Goal: Transaction & Acquisition: Purchase product/service

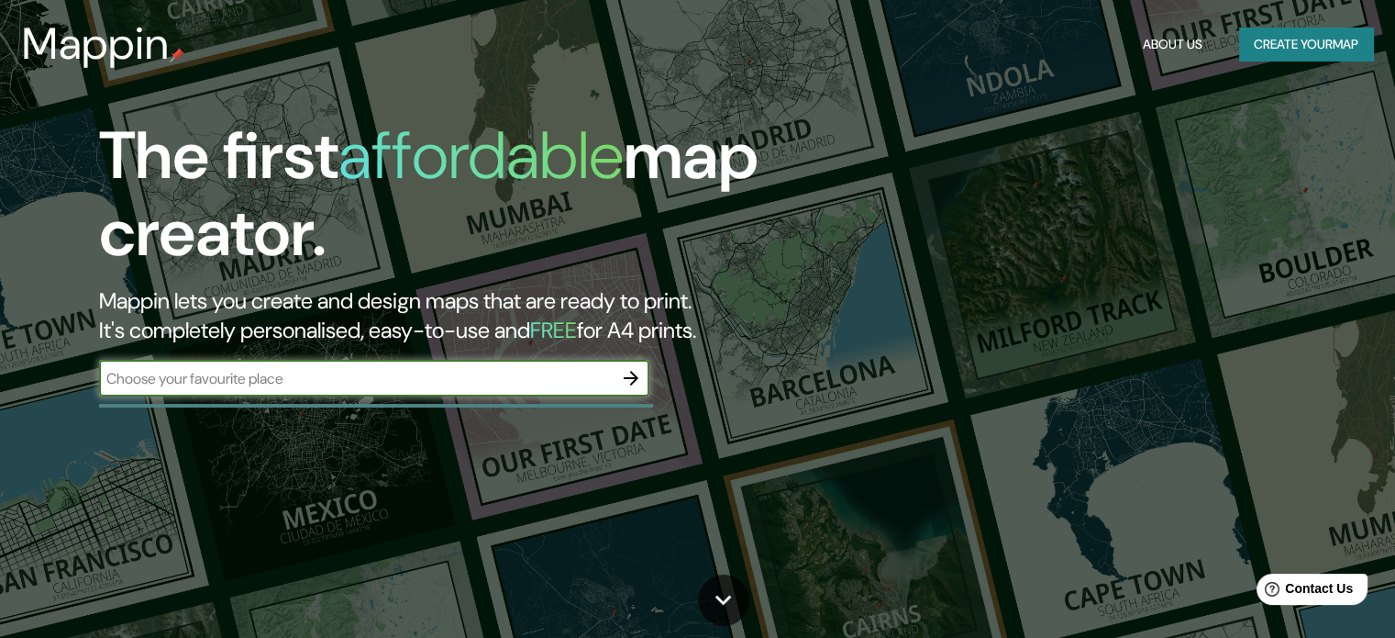
click at [1296, 39] on button "Create your map" at bounding box center [1306, 45] width 134 height 34
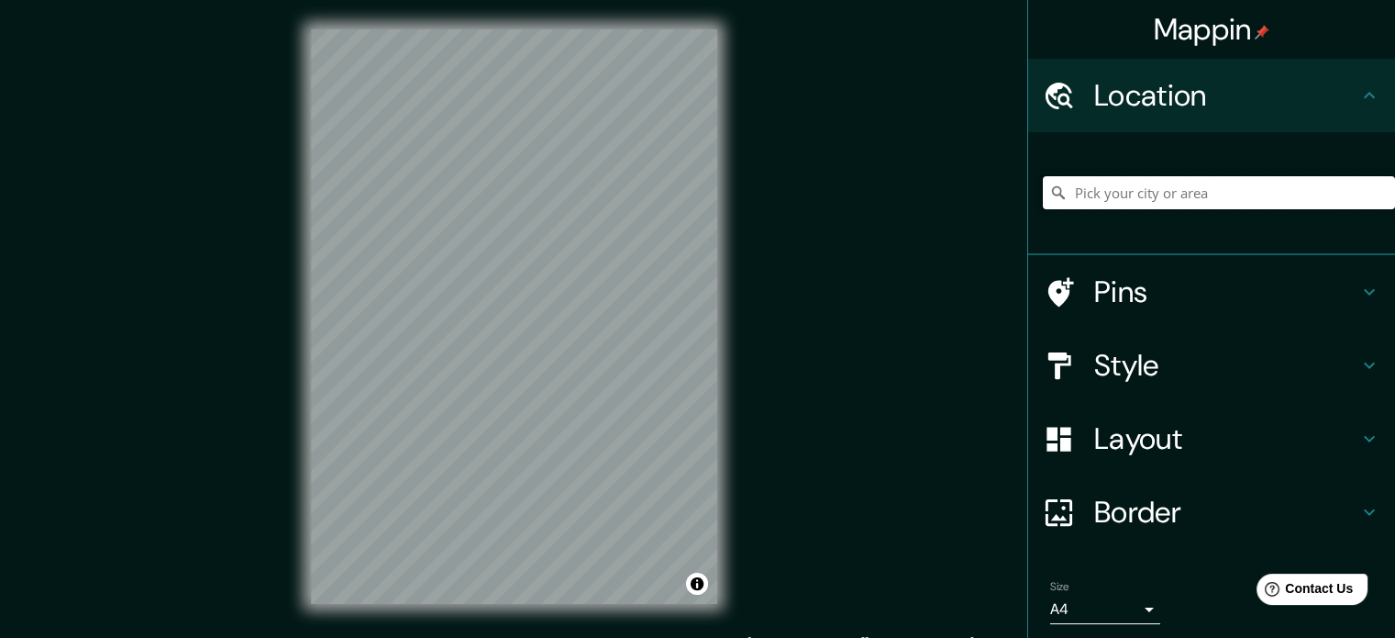
click at [1132, 207] on input "Pick your city or area" at bounding box center [1219, 192] width 352 height 33
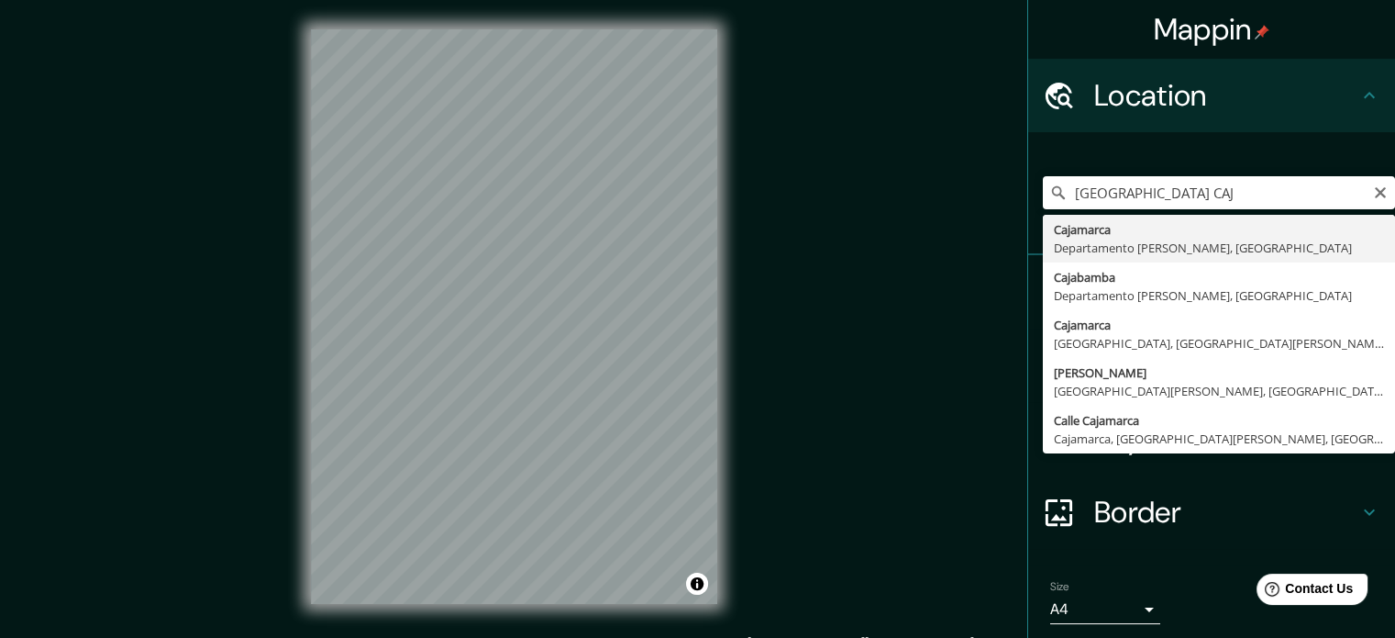
type input "Cajamarca, [GEOGRAPHIC_DATA][PERSON_NAME], [GEOGRAPHIC_DATA]"
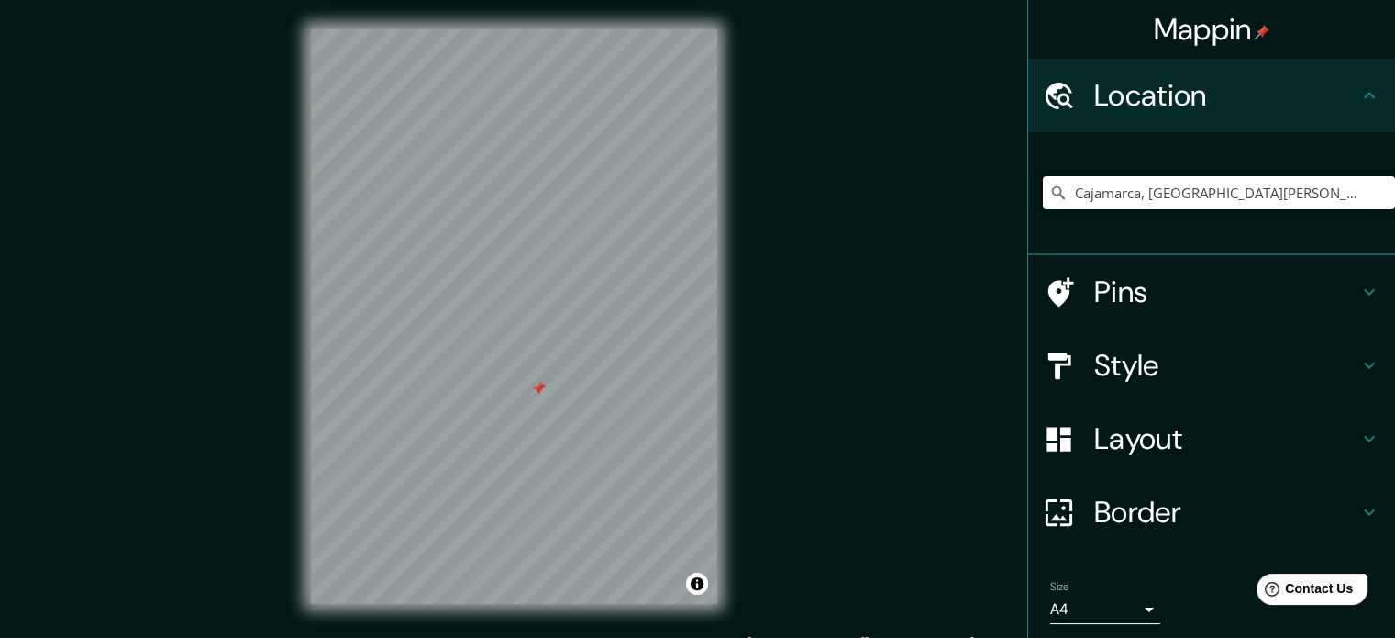
click at [538, 388] on div at bounding box center [538, 388] width 15 height 15
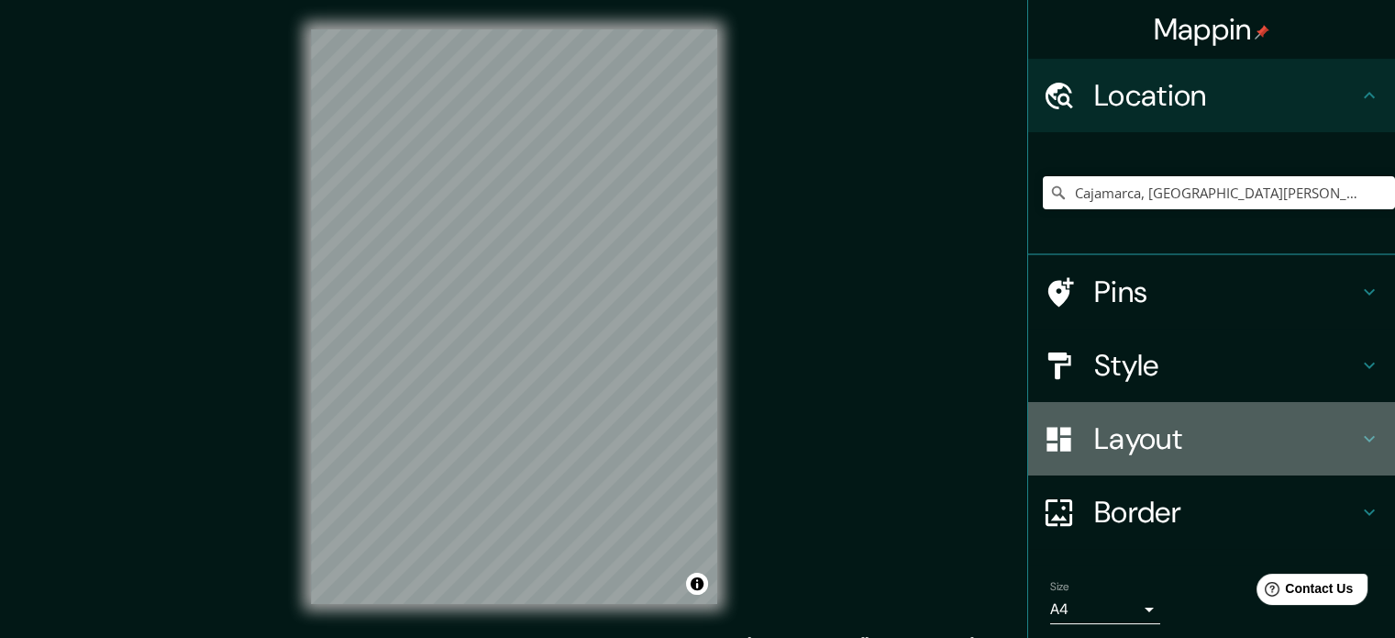
click at [1158, 421] on h4 "Layout" at bounding box center [1226, 438] width 264 height 37
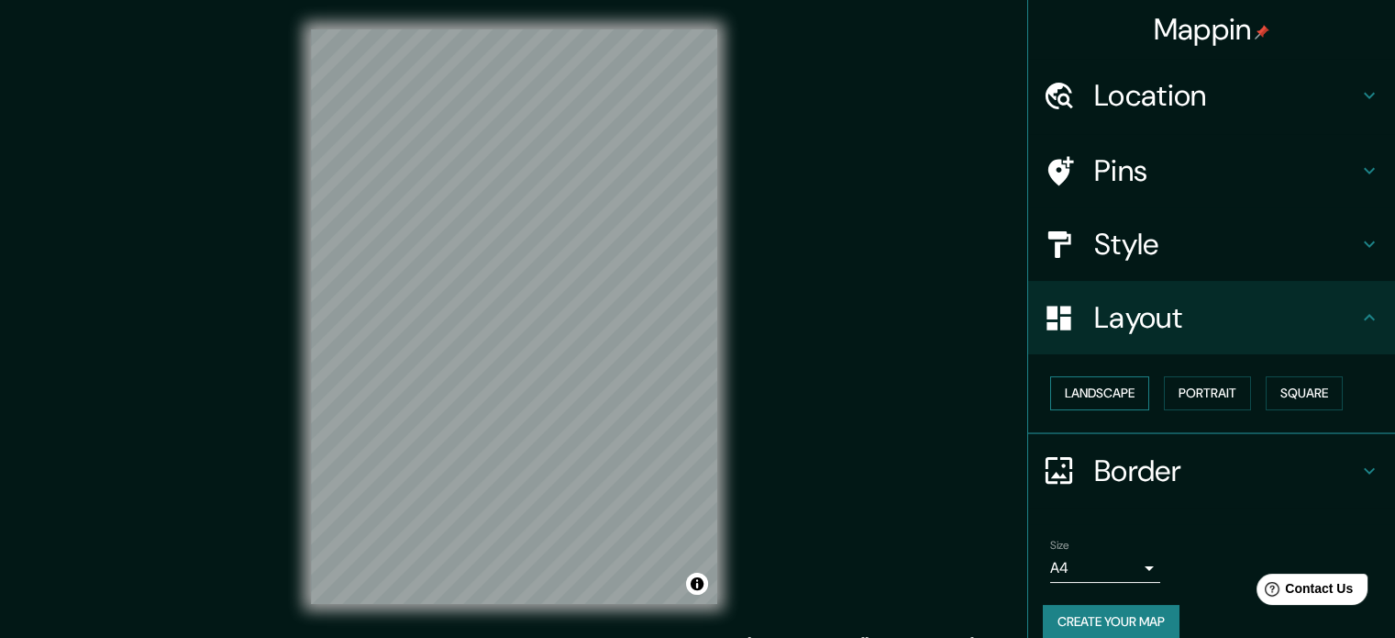
click at [1081, 398] on button "Landscape" at bounding box center [1099, 393] width 99 height 34
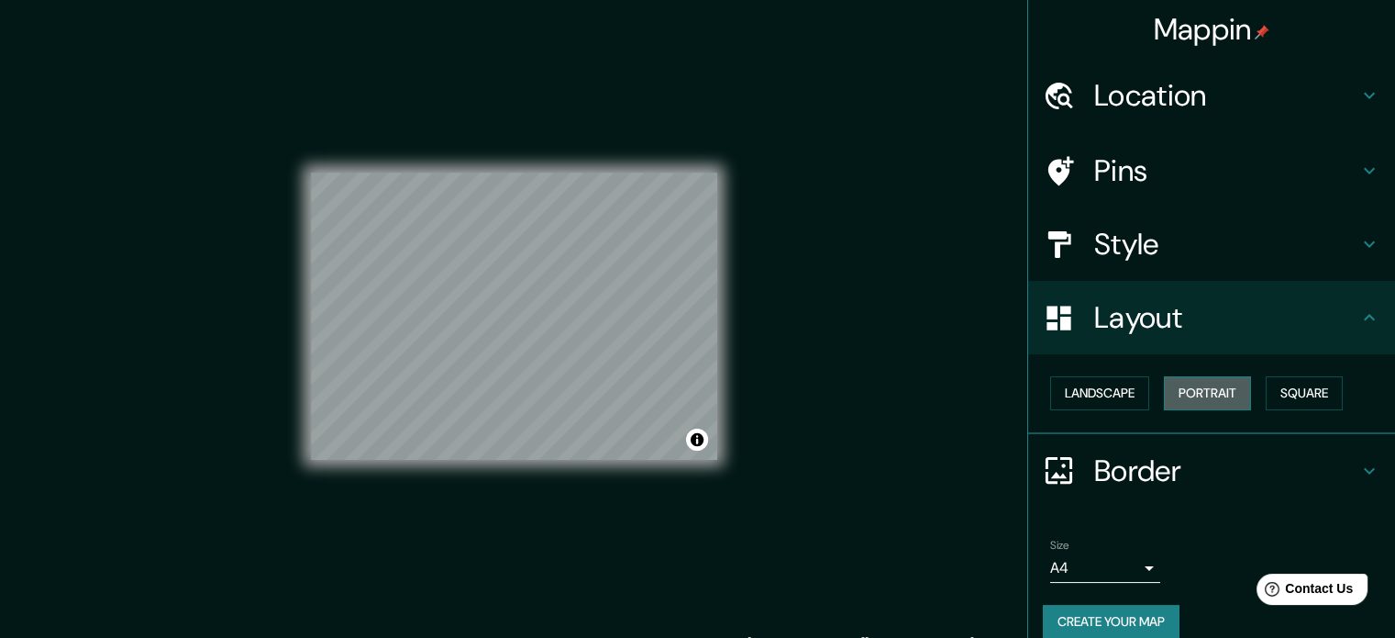
click at [1179, 384] on button "Portrait" at bounding box center [1207, 393] width 87 height 34
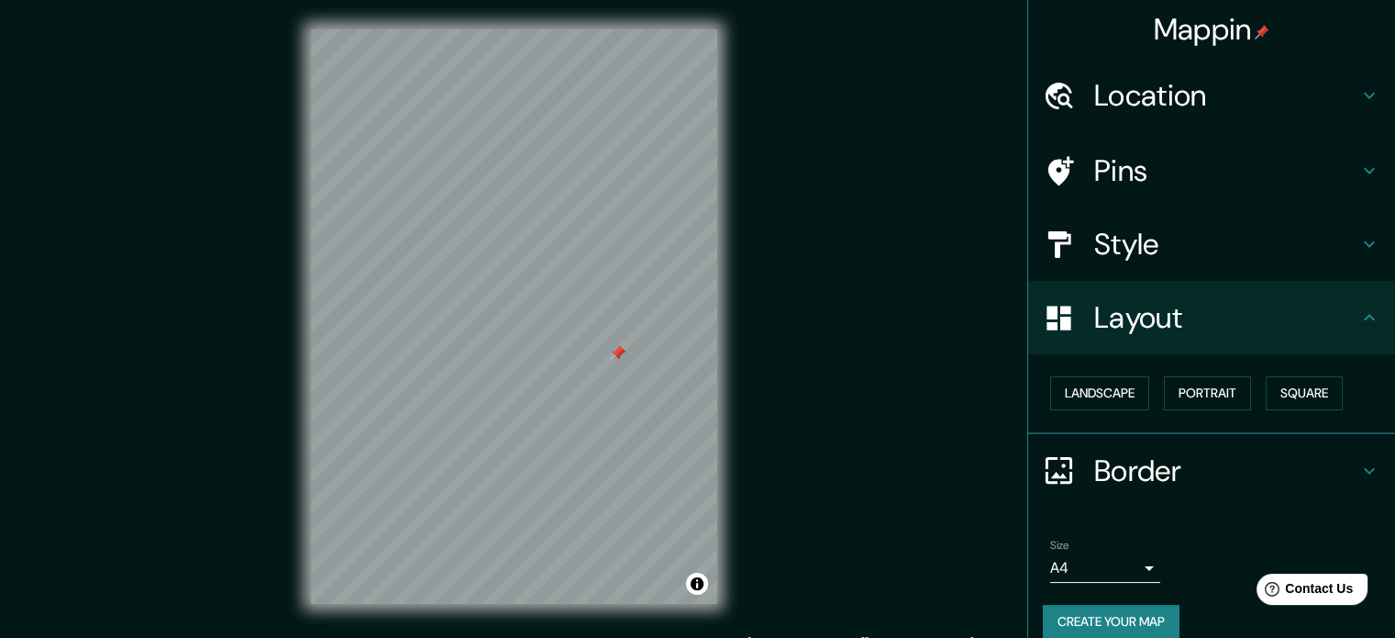
click at [620, 355] on div at bounding box center [618, 353] width 15 height 15
click at [615, 349] on div at bounding box center [617, 350] width 15 height 15
click at [616, 348] on div at bounding box center [616, 350] width 15 height 15
click at [620, 342] on div at bounding box center [627, 340] width 15 height 15
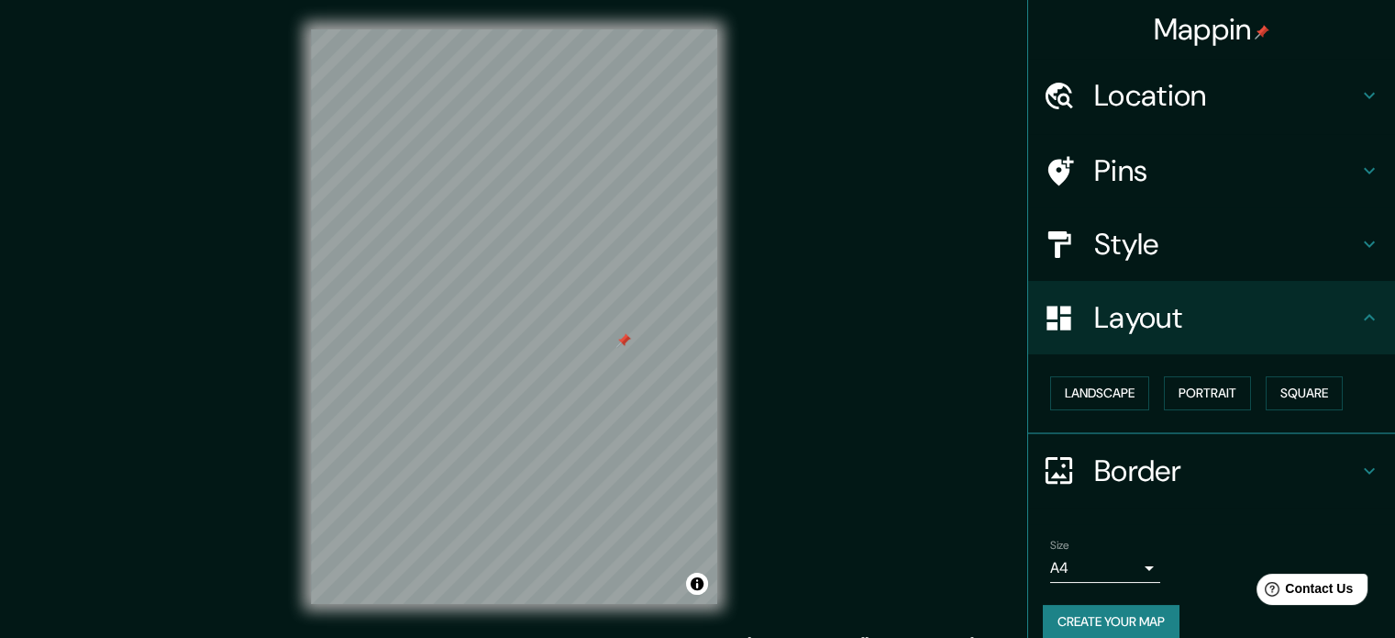
click at [625, 338] on div at bounding box center [623, 340] width 15 height 15
click at [580, 311] on div at bounding box center [579, 309] width 15 height 15
click at [572, 29] on div at bounding box center [514, 29] width 406 height 0
click at [582, 265] on div at bounding box center [579, 265] width 15 height 15
click at [581, 265] on div at bounding box center [578, 266] width 15 height 15
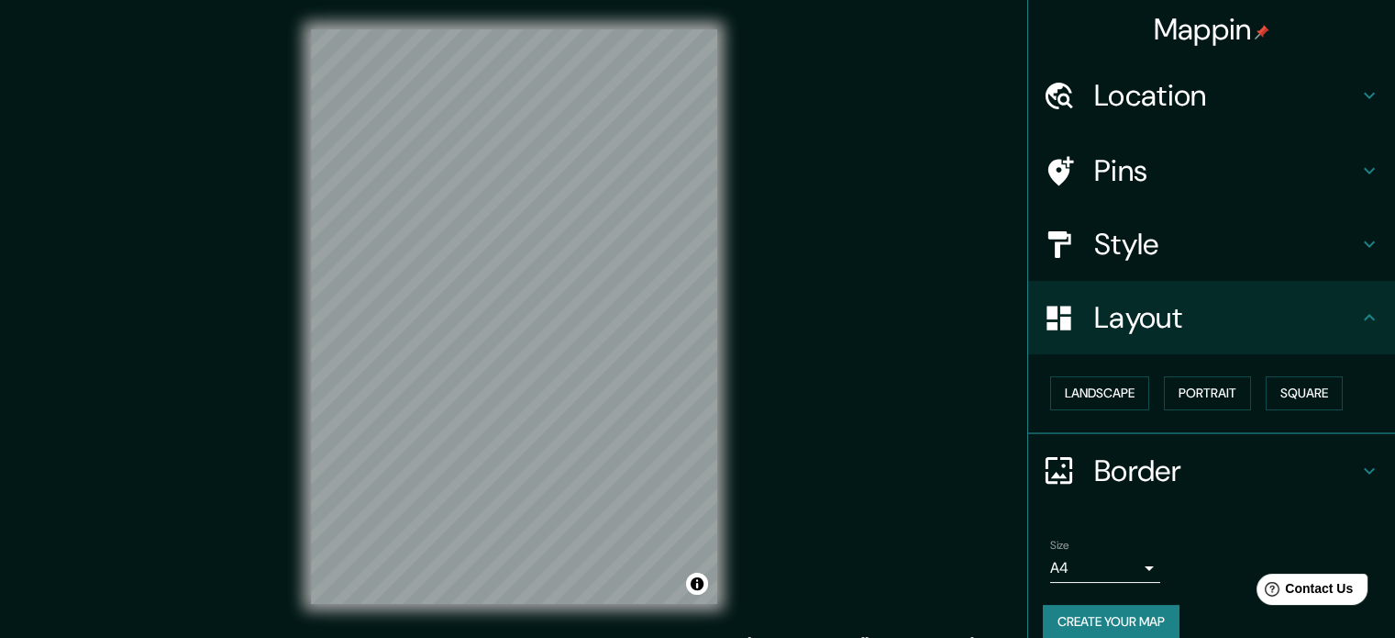
click at [1192, 244] on h4 "Style" at bounding box center [1226, 244] width 264 height 37
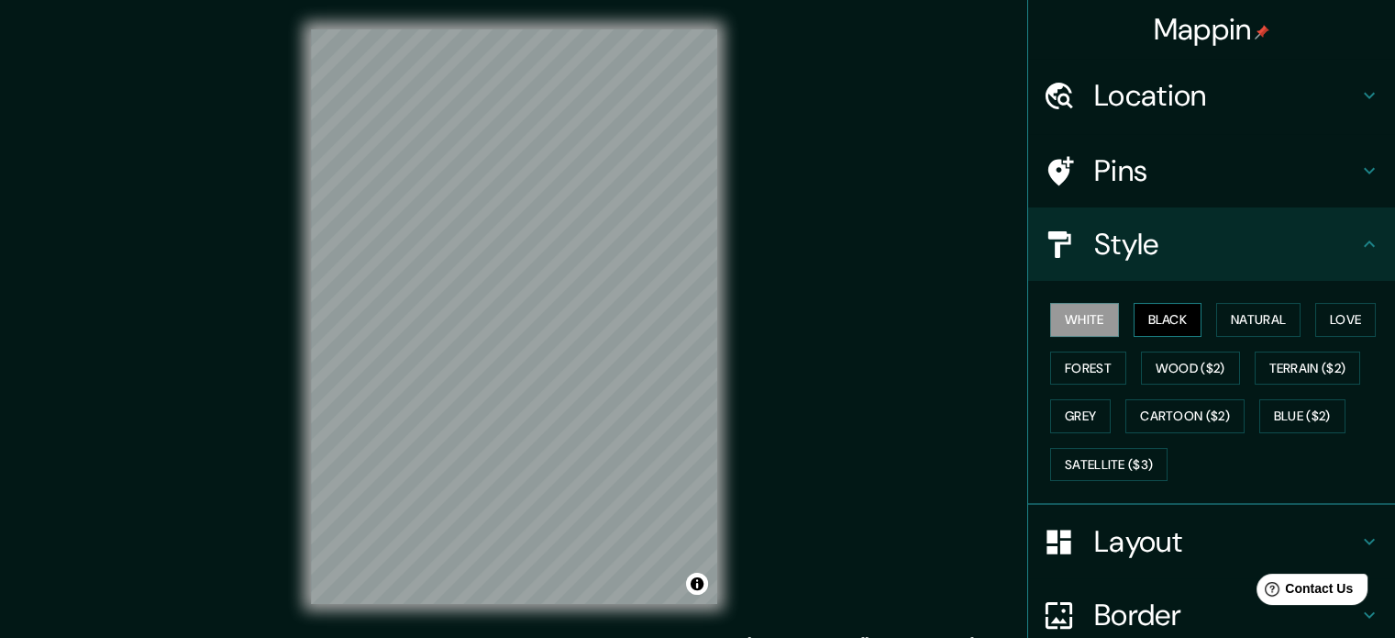
click at [1147, 325] on button "Black" at bounding box center [1168, 320] width 69 height 34
click at [1248, 310] on button "Natural" at bounding box center [1258, 320] width 84 height 34
click at [1084, 322] on button "White" at bounding box center [1084, 320] width 69 height 34
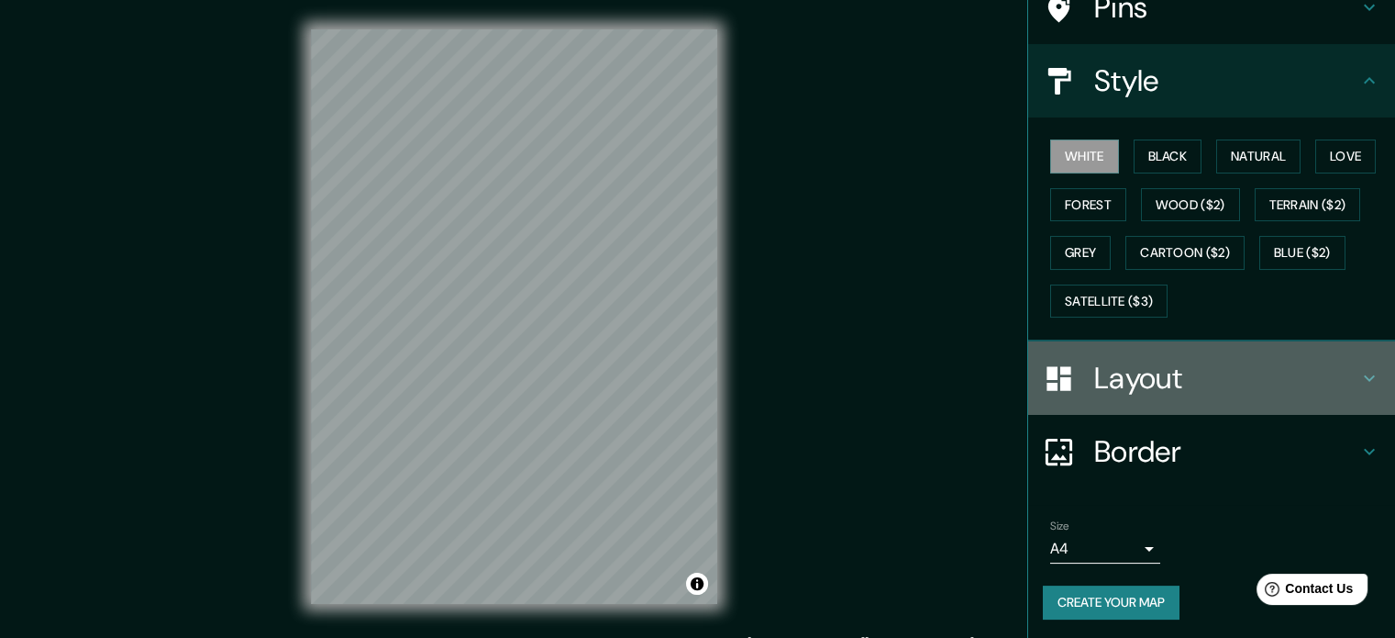
click at [1158, 374] on h4 "Layout" at bounding box center [1226, 378] width 264 height 37
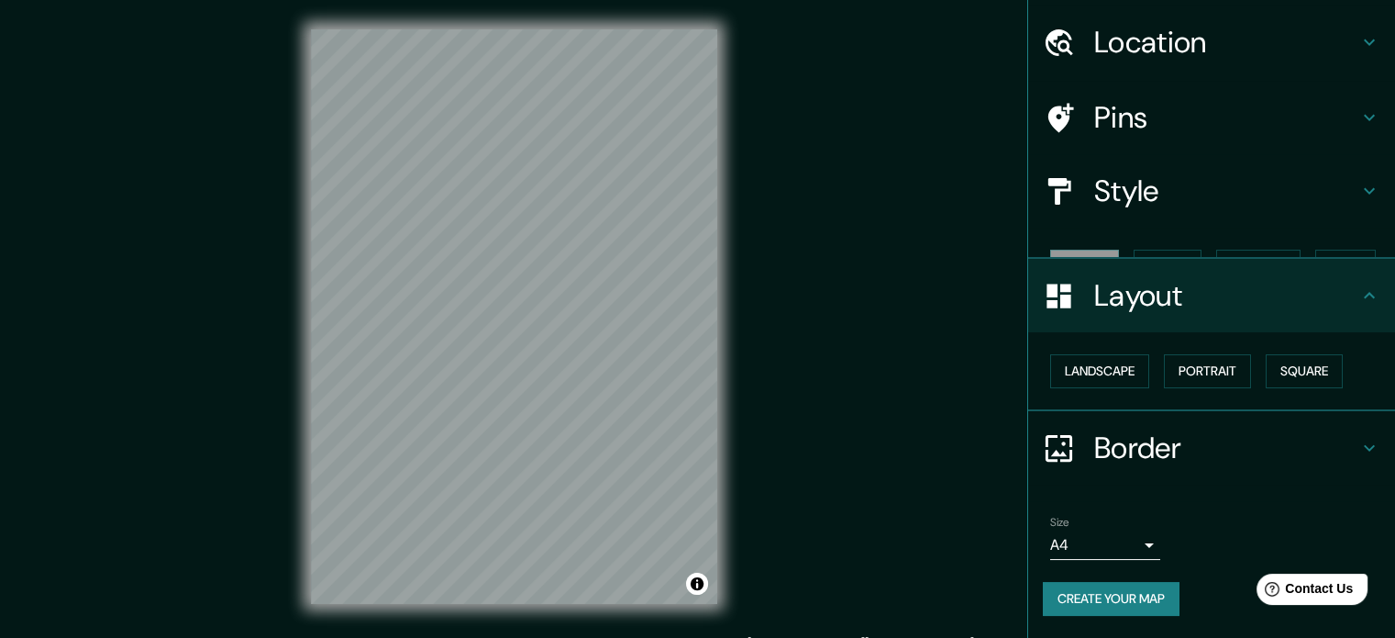
scroll to position [20, 0]
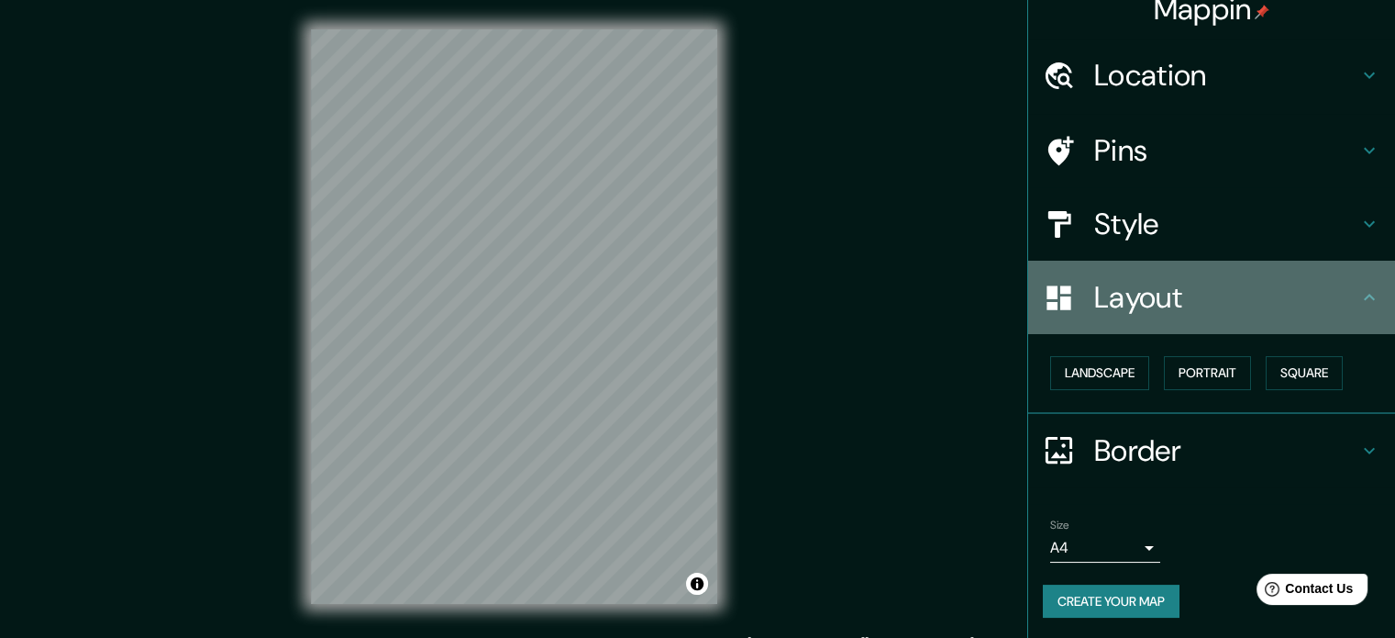
click at [1300, 314] on h4 "Layout" at bounding box center [1226, 297] width 264 height 37
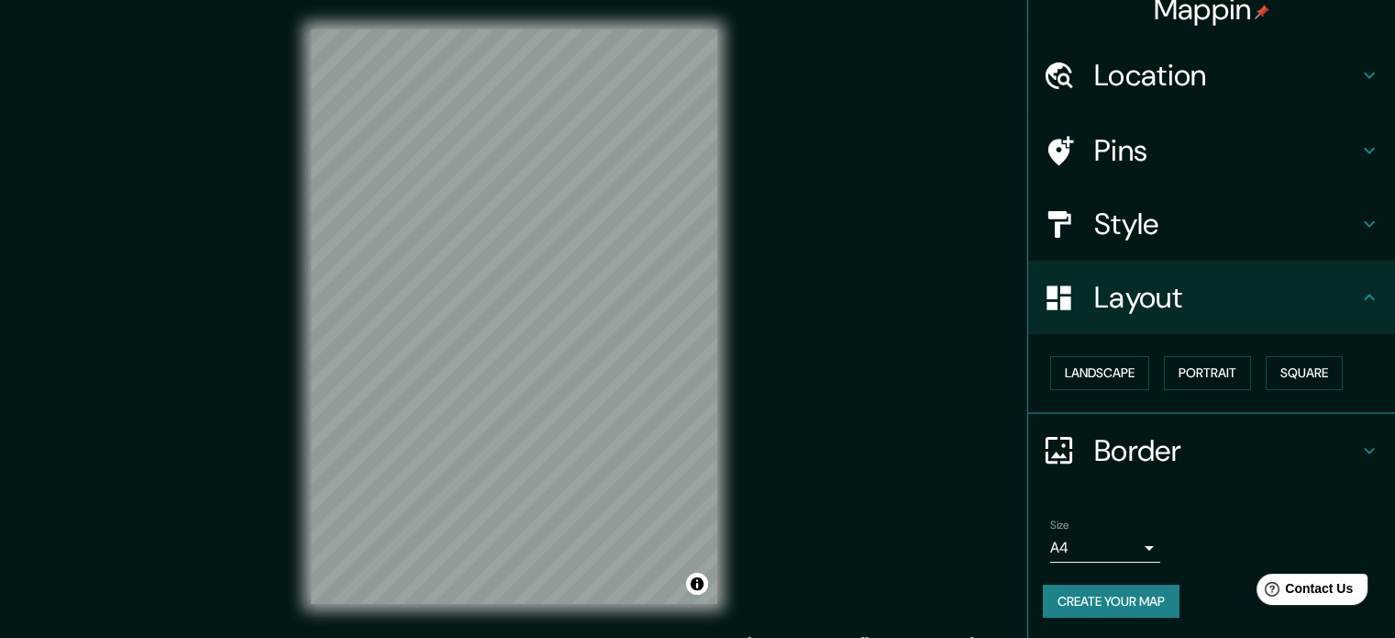
click at [1180, 448] on h4 "Border" at bounding box center [1226, 450] width 264 height 37
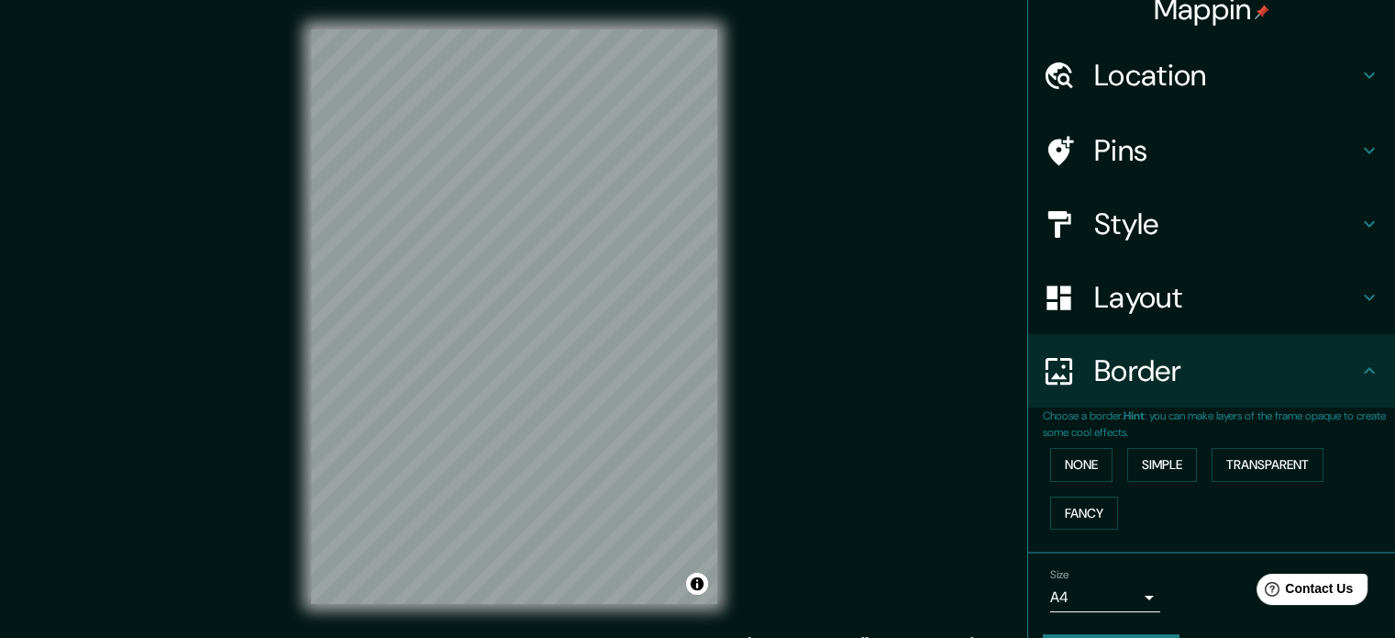
scroll to position [70, 0]
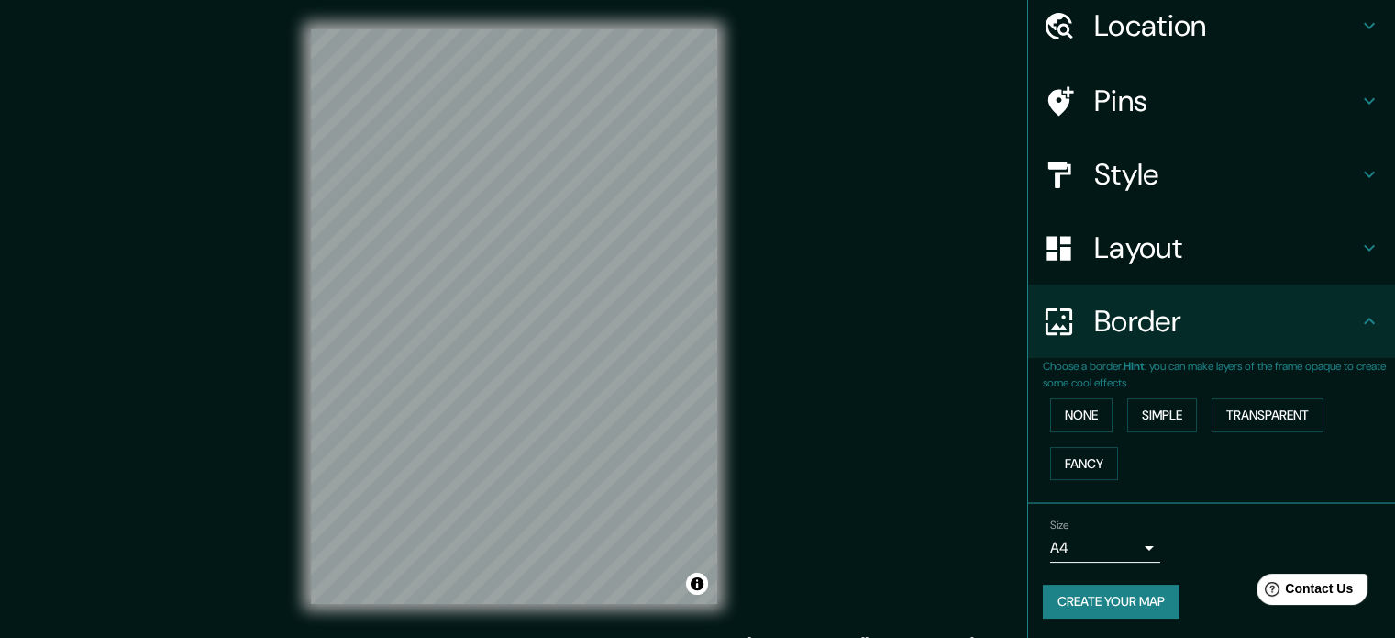
click at [1119, 602] on button "Create your map" at bounding box center [1111, 601] width 137 height 34
click at [1119, 602] on div "Create your map" at bounding box center [1212, 601] width 338 height 34
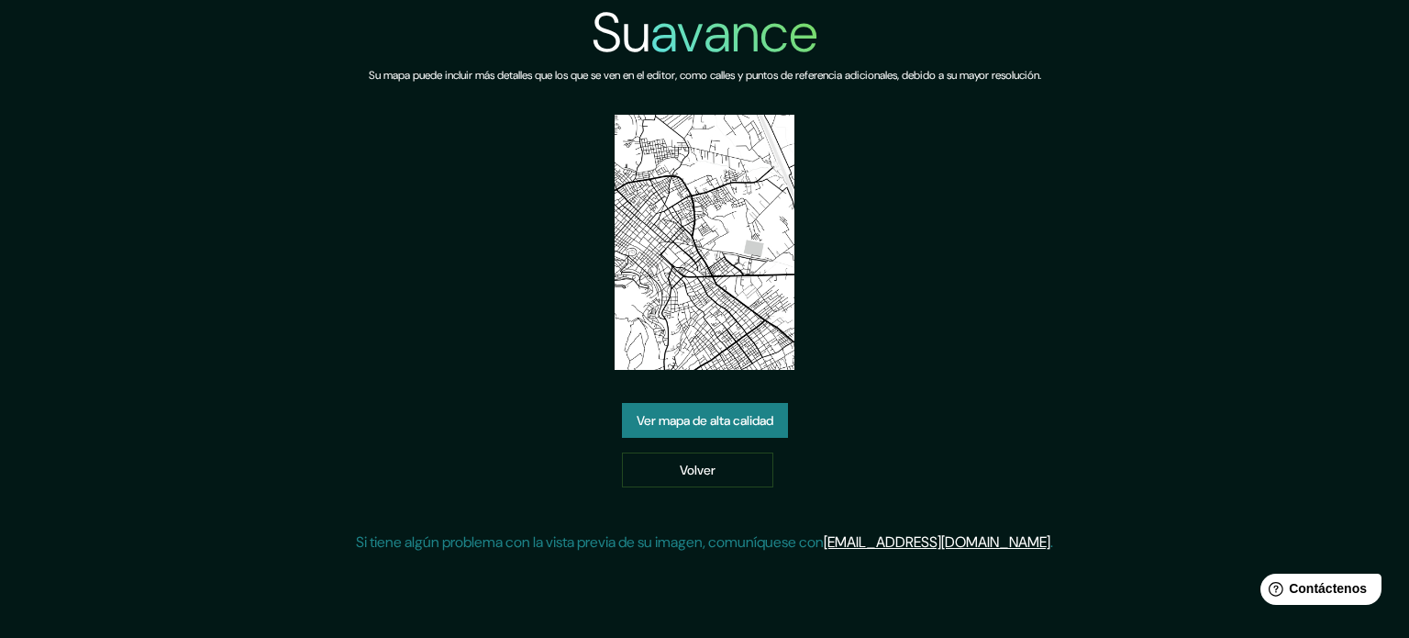
click at [735, 416] on font "Ver mapa de alta calidad" at bounding box center [705, 420] width 137 height 17
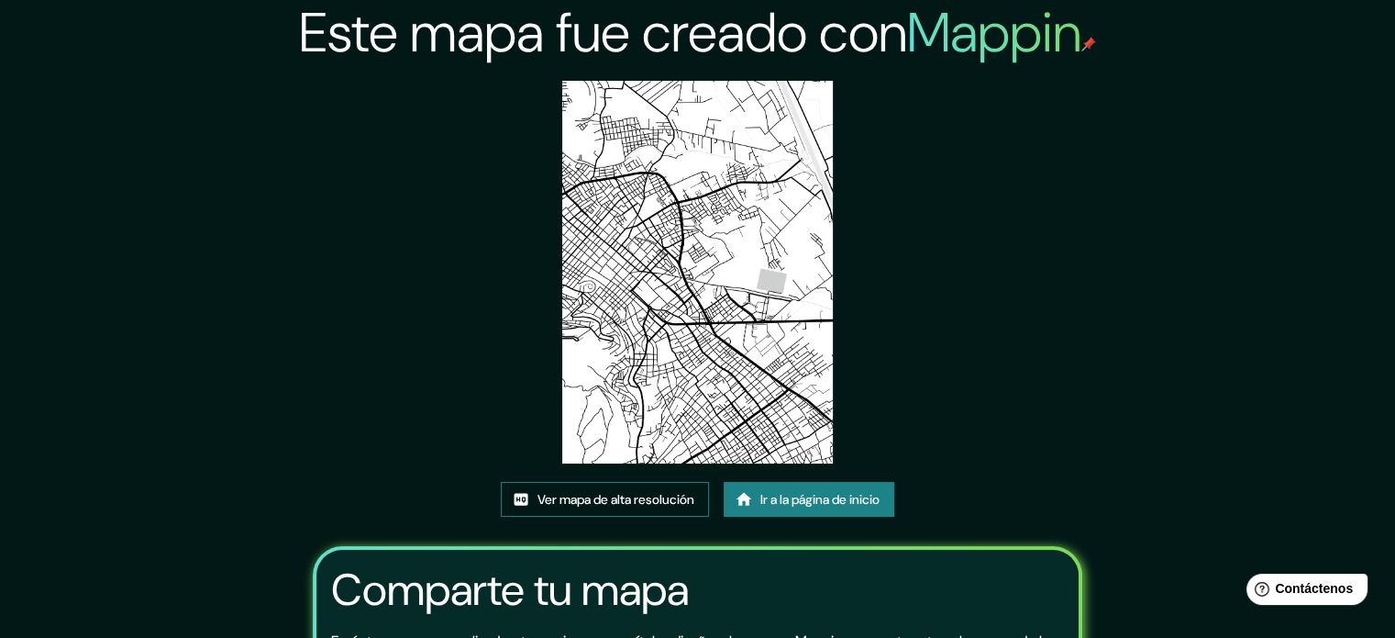
click at [637, 493] on font "Ver mapa de alta resolución" at bounding box center [616, 499] width 157 height 17
